Goal: Navigation & Orientation: Find specific page/section

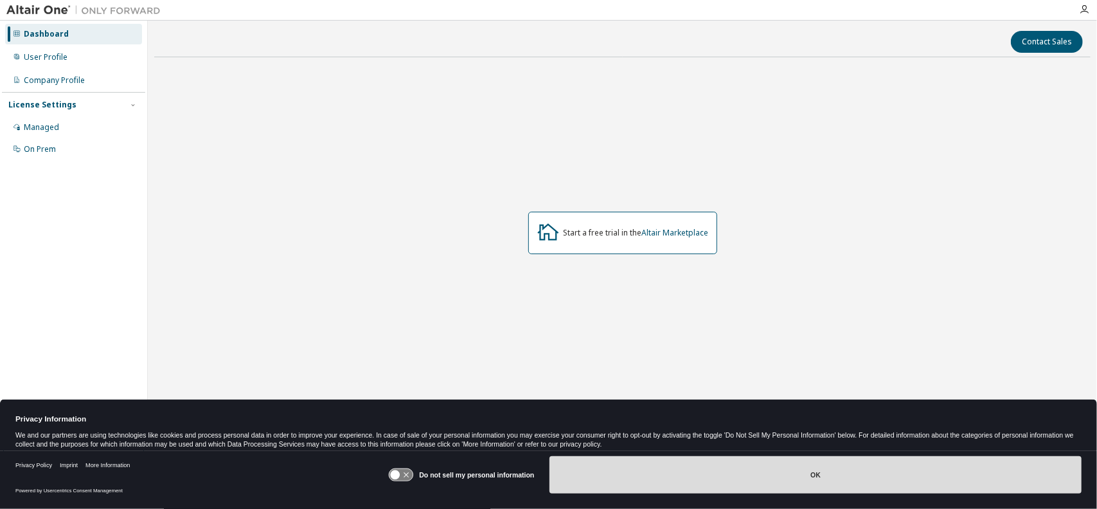
click at [681, 473] on button "OK" at bounding box center [816, 474] width 532 height 37
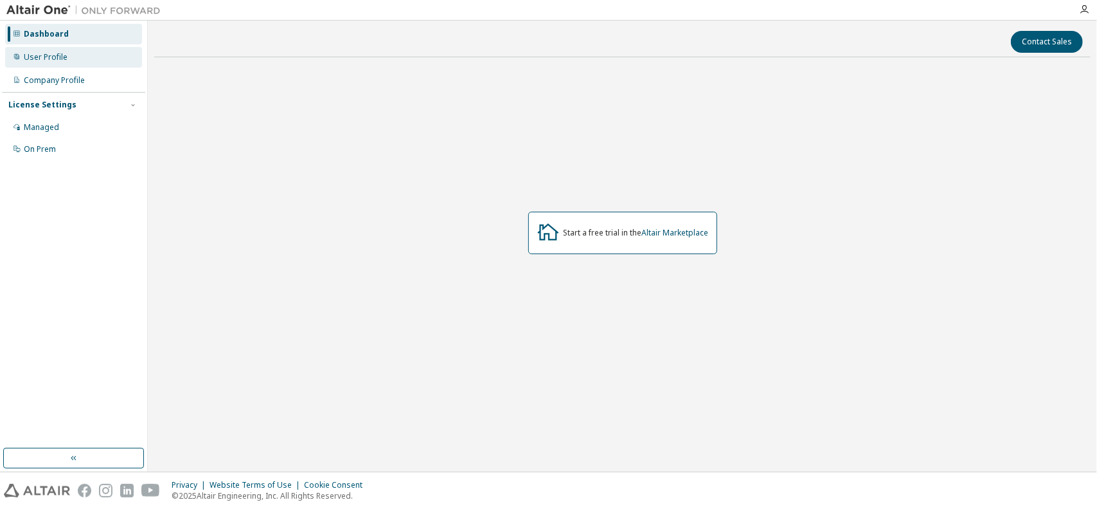
click at [65, 51] on div "User Profile" at bounding box center [73, 57] width 137 height 21
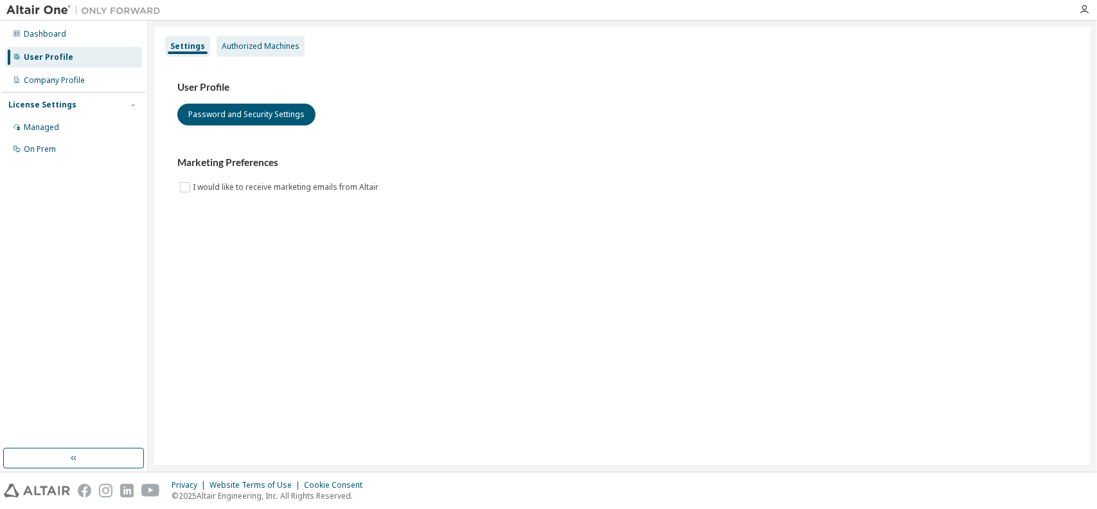
click at [280, 48] on div "Authorized Machines" at bounding box center [261, 46] width 78 height 10
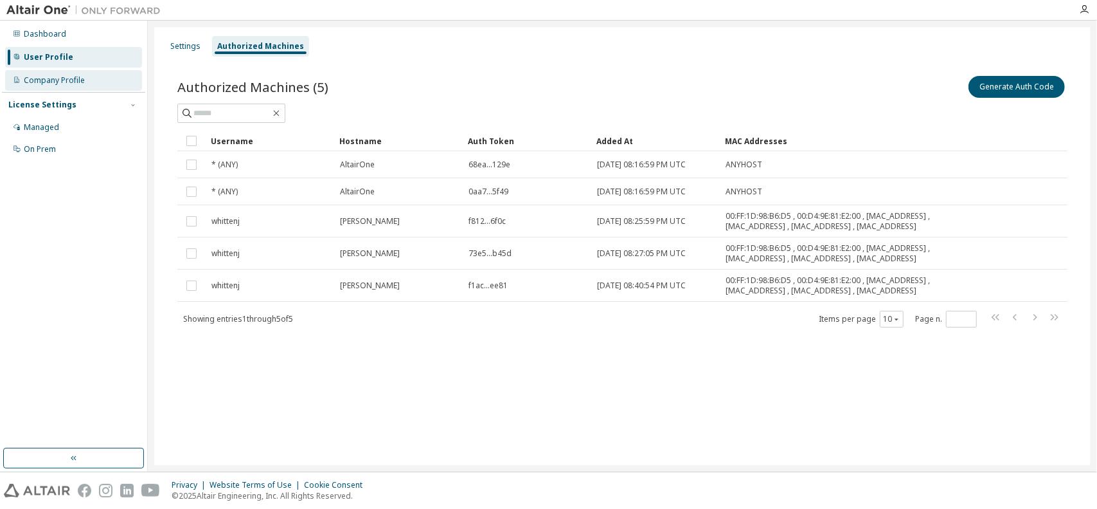
click at [102, 89] on div "Company Profile" at bounding box center [73, 80] width 137 height 21
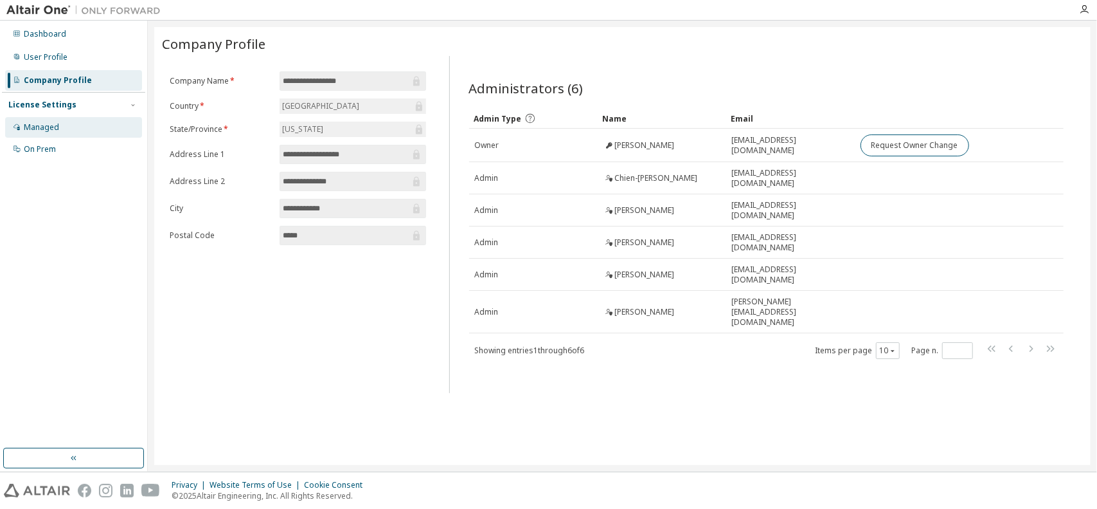
click at [107, 137] on div "Managed" at bounding box center [73, 127] width 137 height 21
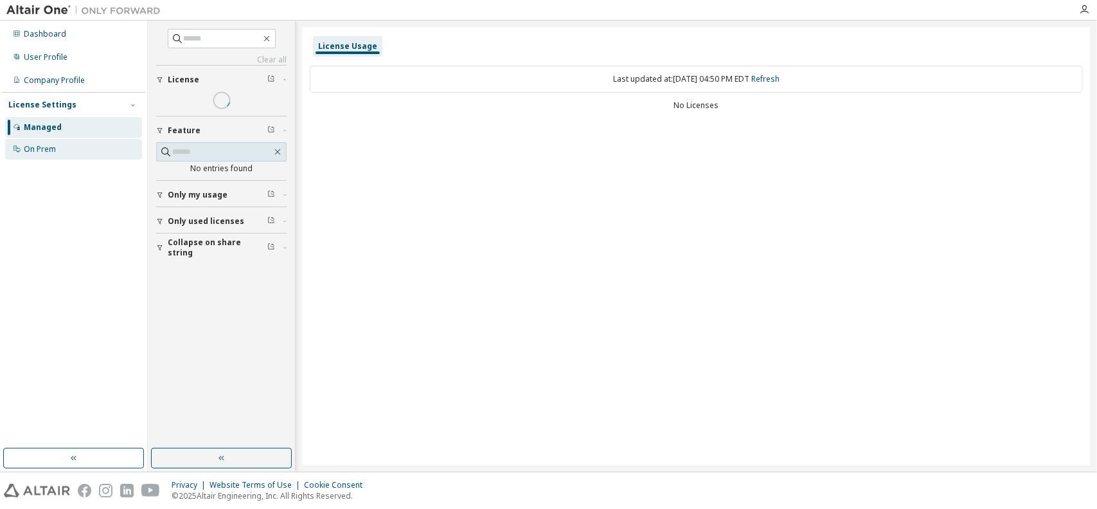
click at [105, 154] on div "On Prem" at bounding box center [73, 149] width 137 height 21
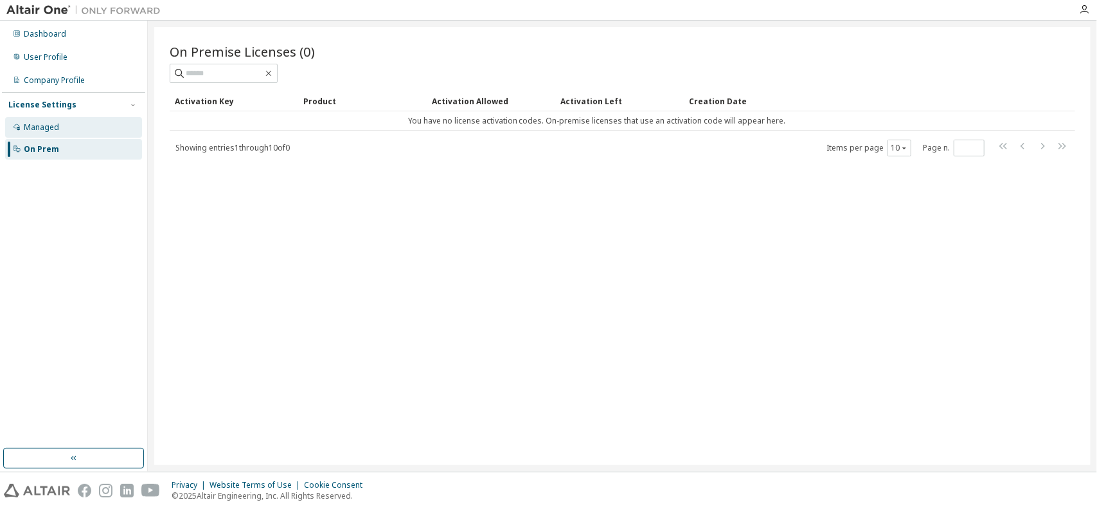
click at [105, 128] on div "Managed" at bounding box center [73, 127] width 137 height 21
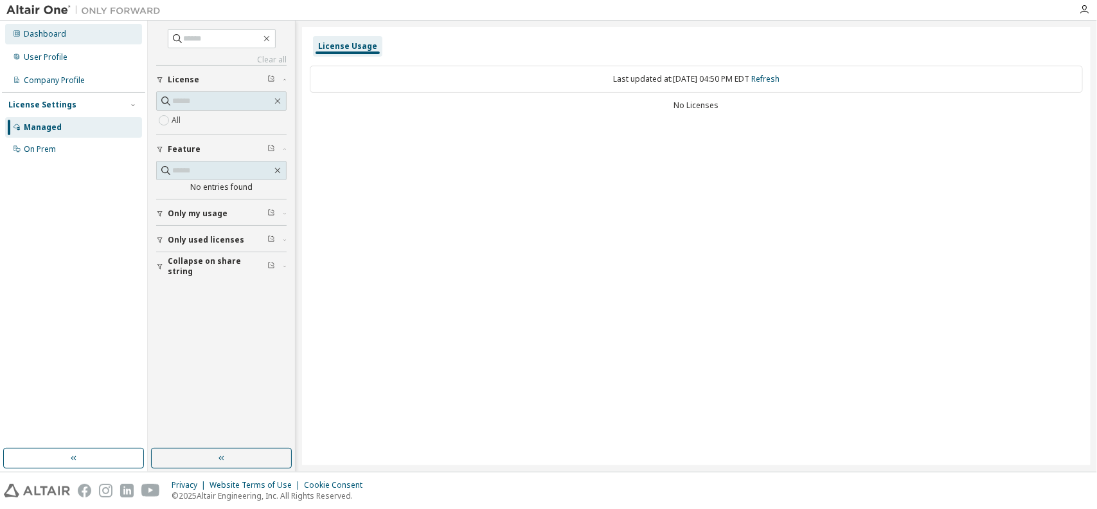
click at [85, 39] on div "Dashboard" at bounding box center [73, 34] width 137 height 21
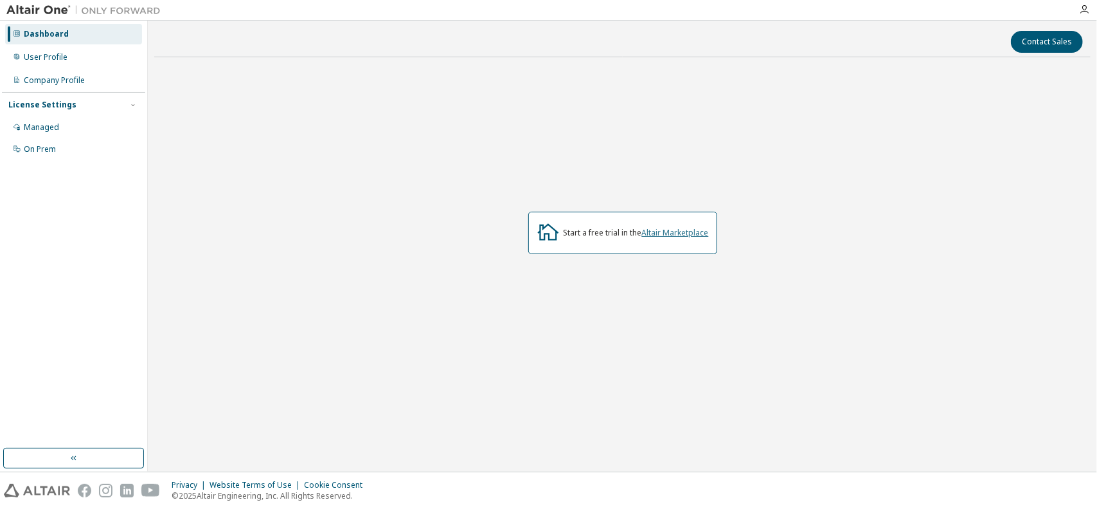
click at [682, 230] on link "Altair Marketplace" at bounding box center [675, 232] width 67 height 11
click at [113, 129] on div "Managed" at bounding box center [73, 127] width 137 height 21
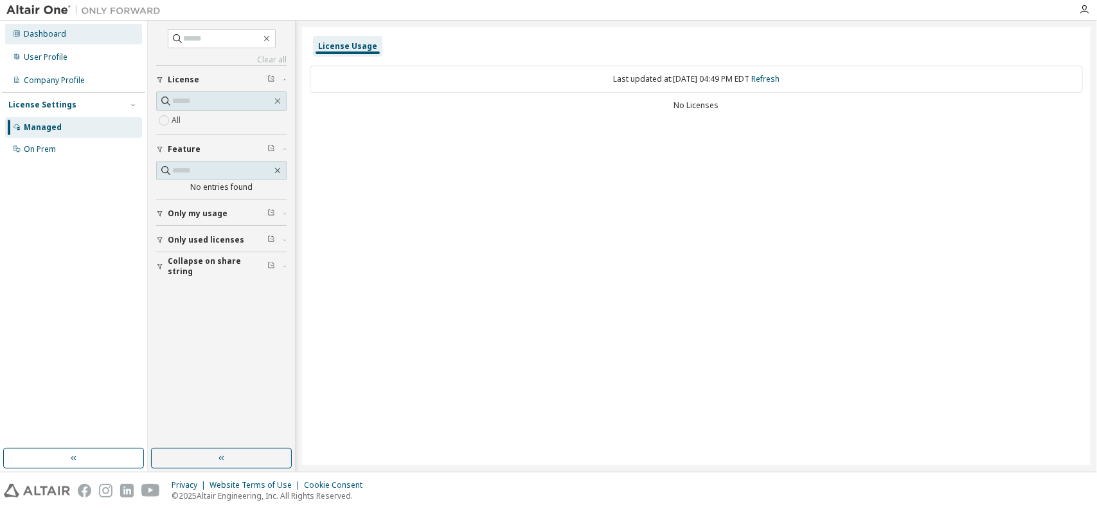
click at [80, 29] on div "Dashboard" at bounding box center [73, 34] width 137 height 21
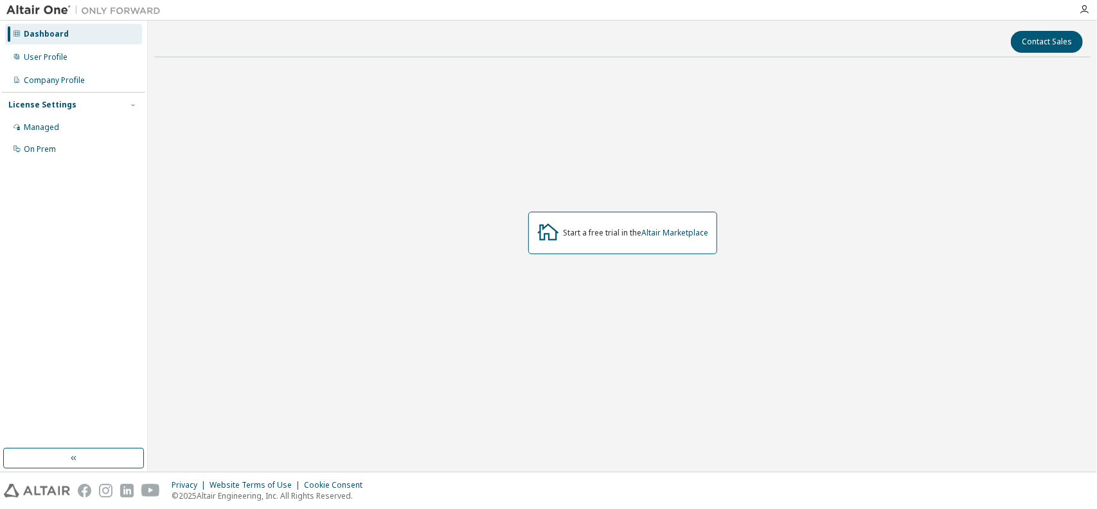
click at [680, 221] on div "Start a free trial in the Altair Marketplace" at bounding box center [622, 233] width 189 height 42
click at [687, 229] on link "Altair Marketplace" at bounding box center [675, 232] width 67 height 11
